Goal: Information Seeking & Learning: Learn about a topic

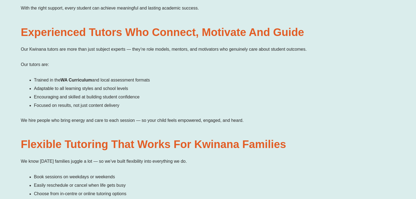
scroll to position [754, 0]
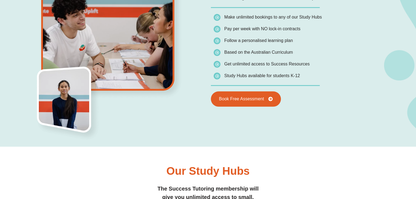
scroll to position [403, 0]
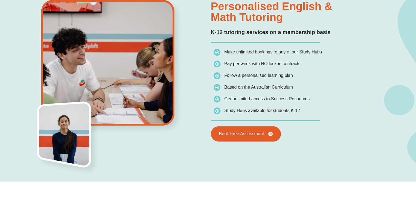
click at [104, 69] on img at bounding box center [111, 66] width 181 height 137
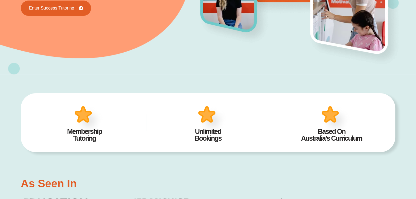
scroll to position [0, 0]
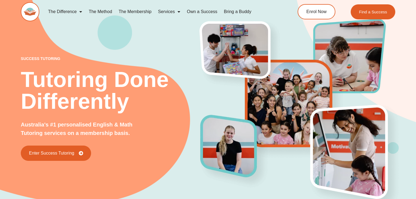
click at [110, 11] on link "The Method" at bounding box center [100, 11] width 30 height 13
click at [239, 12] on link "Bring a Buddy" at bounding box center [237, 11] width 34 height 13
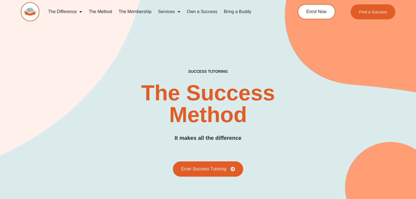
click at [194, 13] on link "Own a Success" at bounding box center [201, 11] width 37 height 13
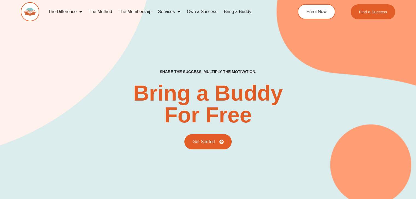
click at [173, 8] on link "Services" at bounding box center [169, 11] width 29 height 13
click at [167, 13] on link "Services" at bounding box center [169, 11] width 29 height 13
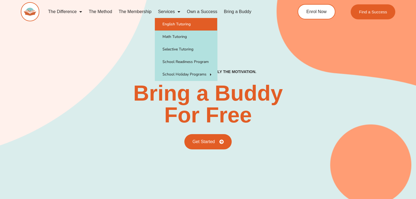
click at [168, 22] on link "English Tutoring" at bounding box center [186, 24] width 62 height 13
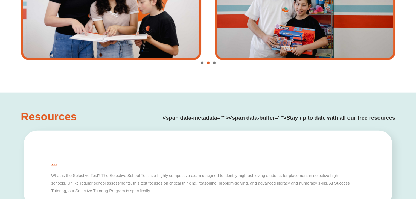
scroll to position [1222, 0]
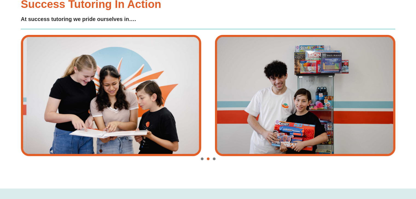
click at [201, 159] on span "Go to slide 1" at bounding box center [202, 159] width 3 height 3
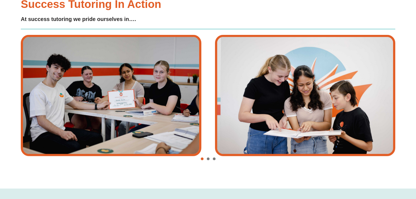
click at [214, 160] on span "Go to slide 3" at bounding box center [214, 159] width 3 height 3
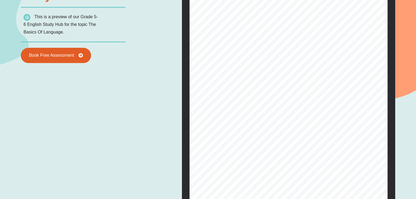
scroll to position [690, 0]
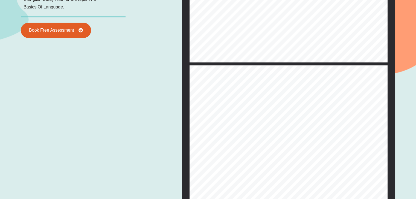
type input "*"
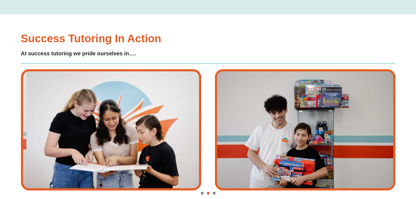
scroll to position [1219, 0]
